Goal: Check status: Check status

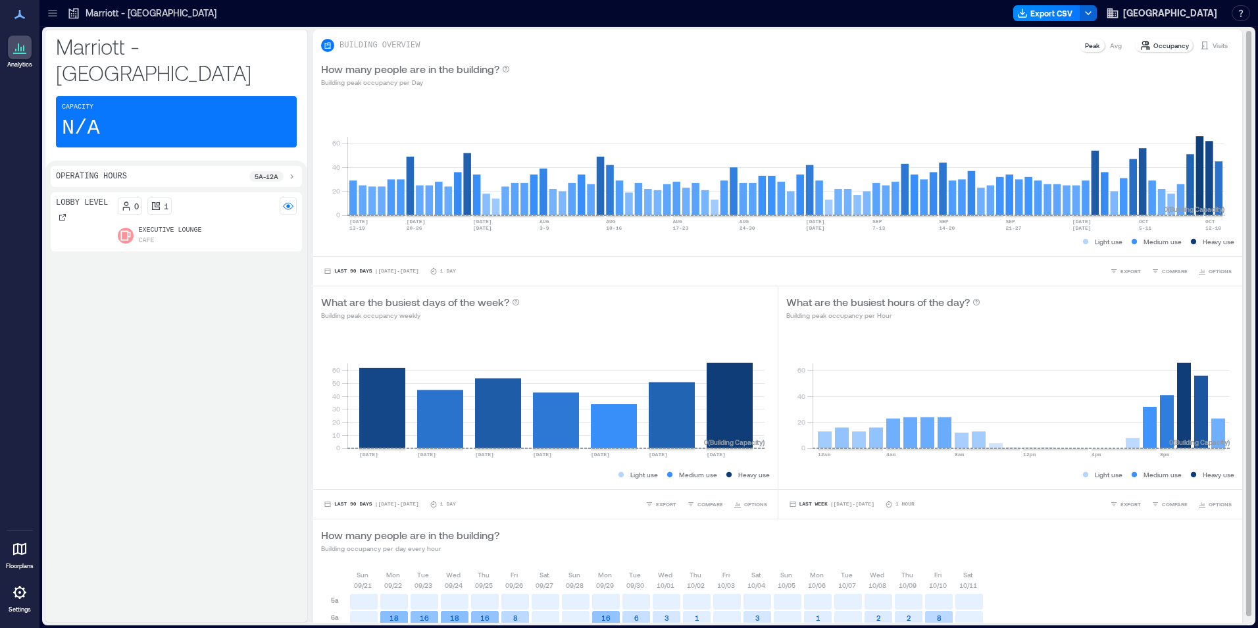
drag, startPoint x: 1213, startPoint y: 49, endPoint x: 1235, endPoint y: 91, distance: 47.4
click at [1213, 49] on p "Visits" at bounding box center [1220, 45] width 15 height 11
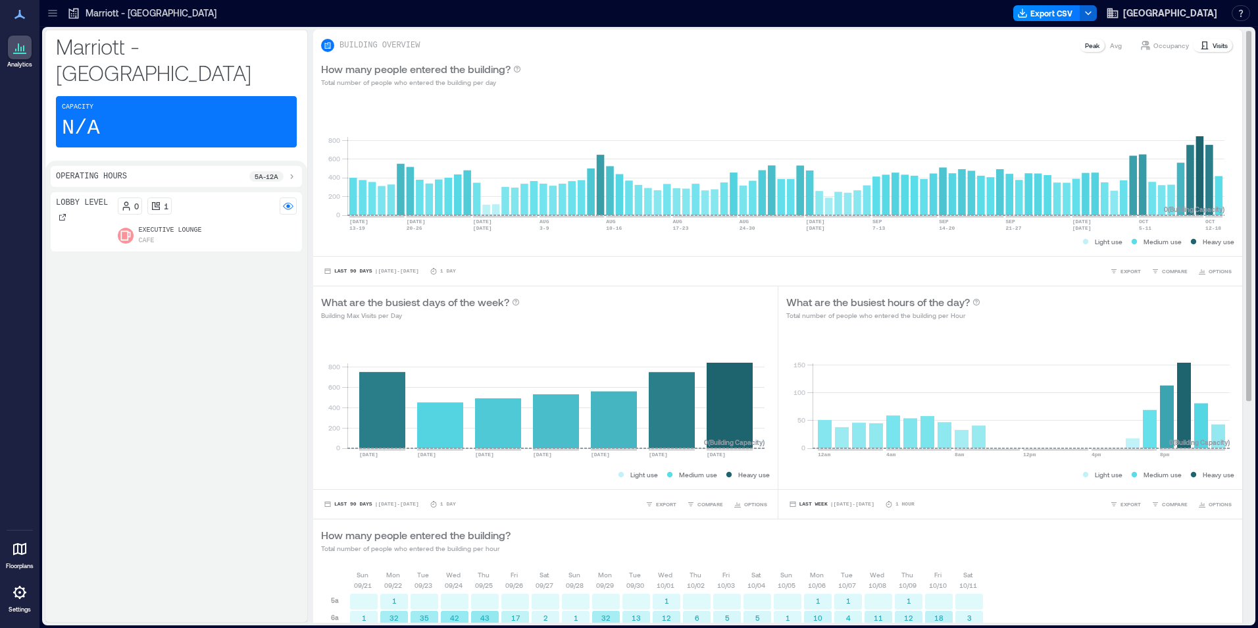
click at [1202, 42] on icon at bounding box center [1205, 45] width 7 height 8
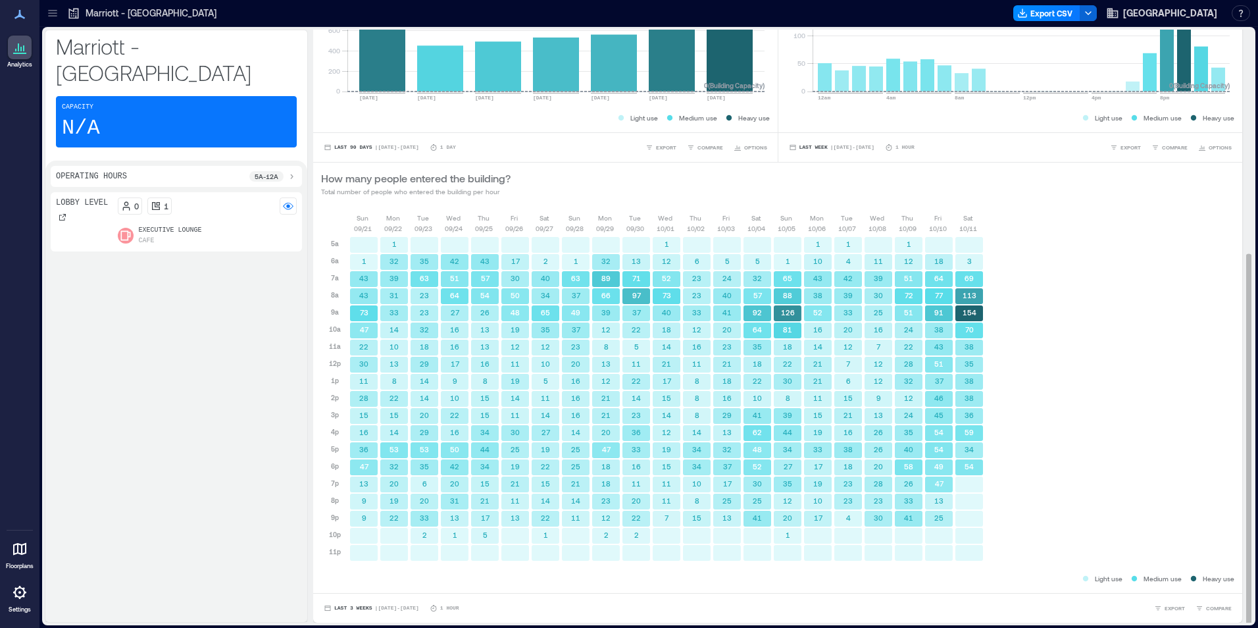
scroll to position [1, 0]
click at [332, 606] on button "Last 3 Weeks | [DATE] - [DATE]" at bounding box center [371, 606] width 101 height 13
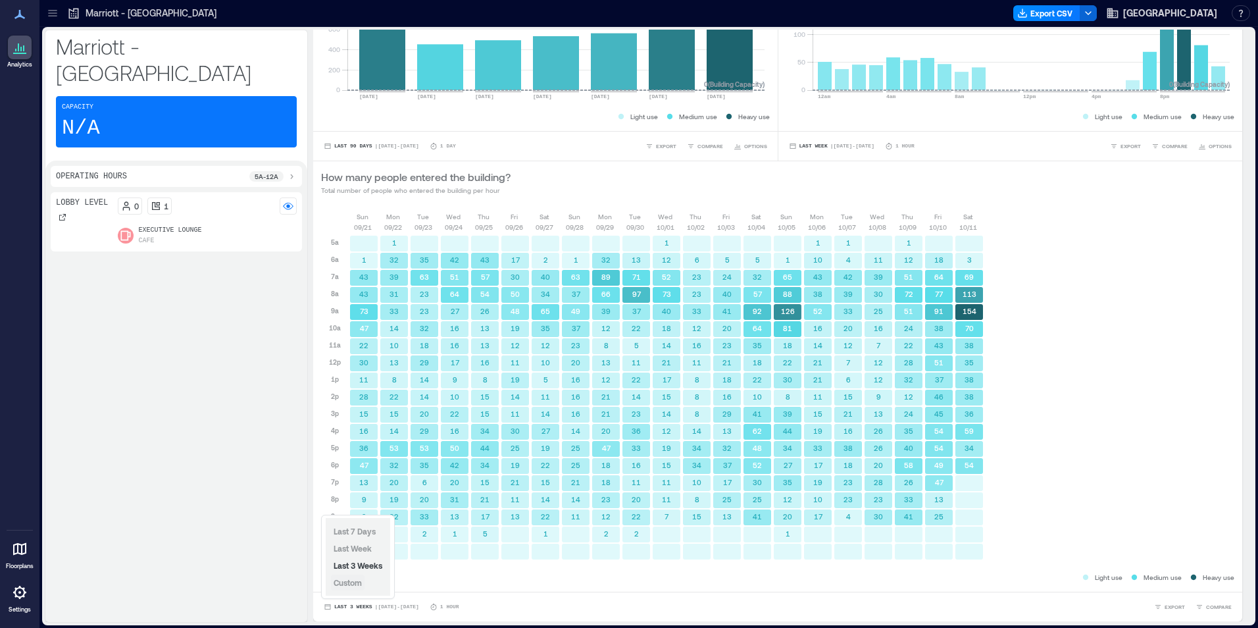
click at [356, 583] on span "Custom" at bounding box center [348, 582] width 28 height 9
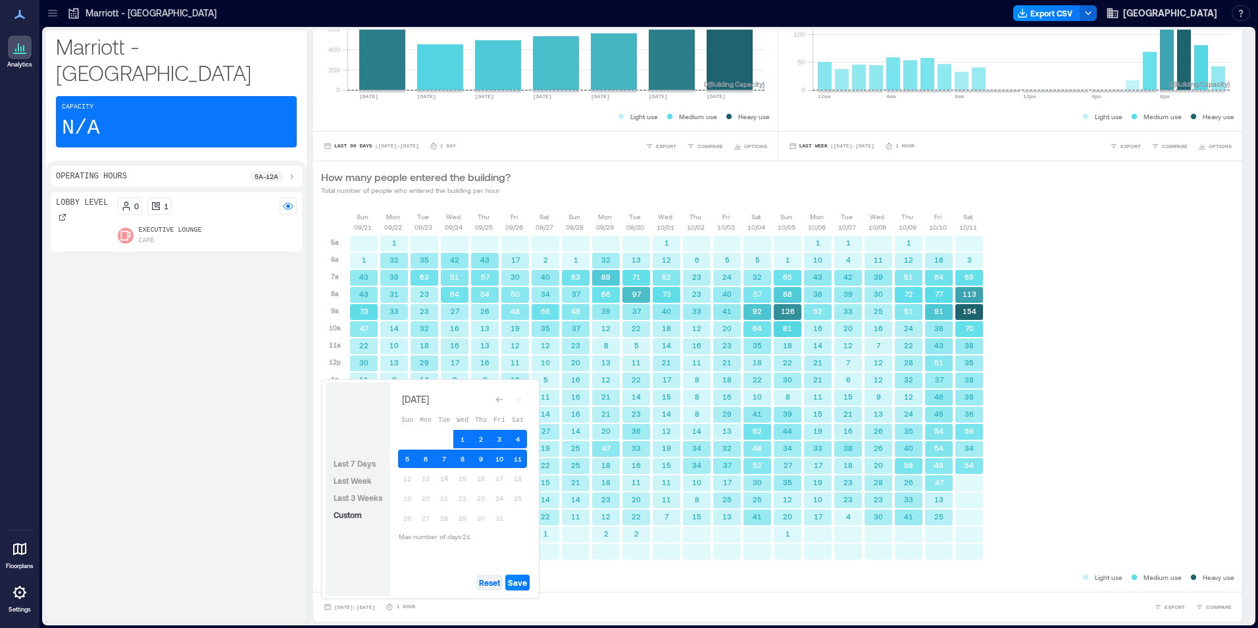
click at [493, 581] on span "Reset" at bounding box center [489, 582] width 21 height 11
click at [442, 480] on button "14" at bounding box center [444, 478] width 18 height 18
click at [431, 479] on button "13" at bounding box center [426, 478] width 18 height 18
click at [413, 480] on button "12" at bounding box center [407, 478] width 18 height 18
click at [515, 583] on span "Save" at bounding box center [517, 582] width 19 height 11
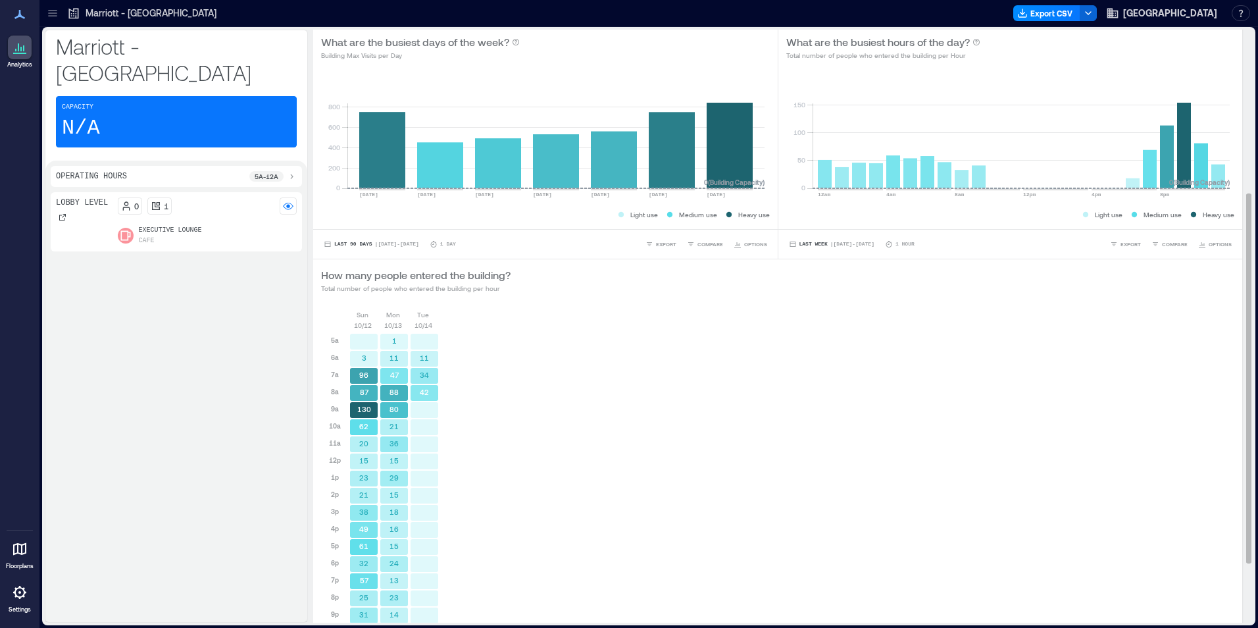
scroll to position [357, 0]
